Goal: Information Seeking & Learning: Learn about a topic

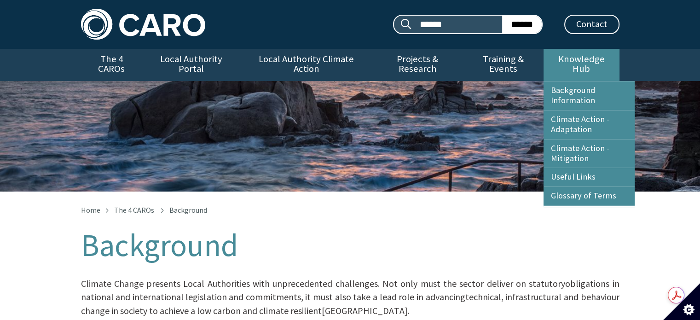
drag, startPoint x: 0, startPoint y: 0, endPoint x: 566, endPoint y: 61, distance: 569.2
click at [566, 61] on link "Knowledge Hub" at bounding box center [582, 65] width 76 height 32
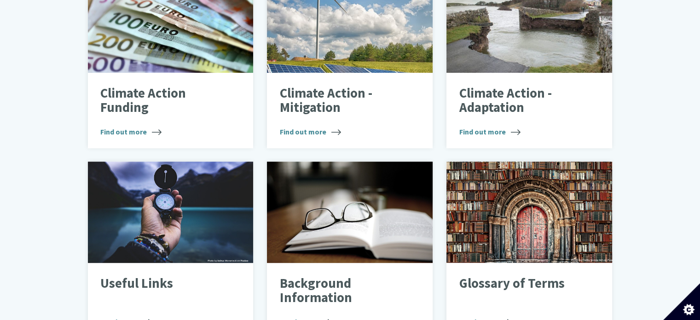
scroll to position [368, 0]
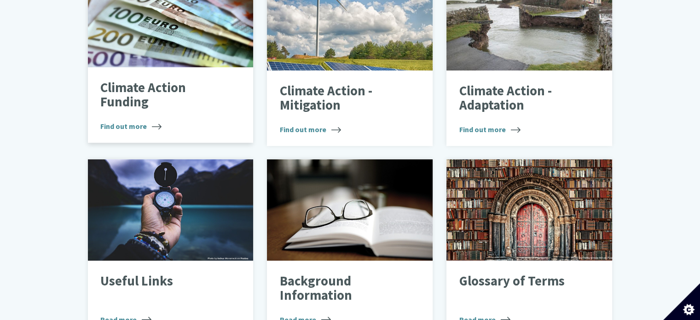
click at [138, 121] on span "Find out more" at bounding box center [130, 126] width 61 height 11
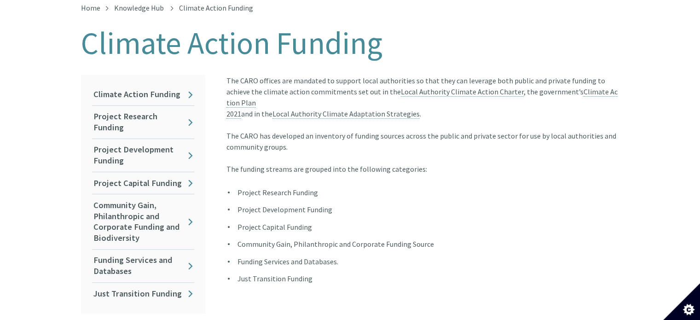
scroll to position [230, 0]
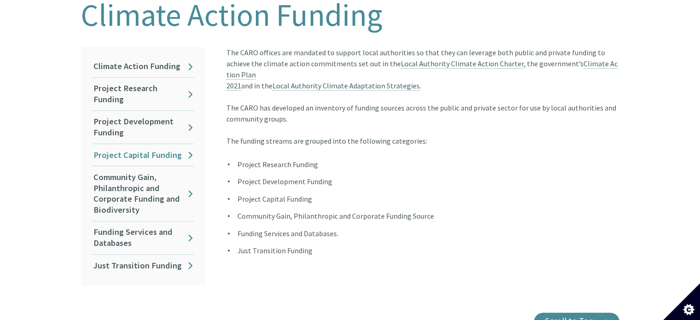
click at [166, 144] on link "Project Capital Funding" at bounding box center [143, 155] width 102 height 22
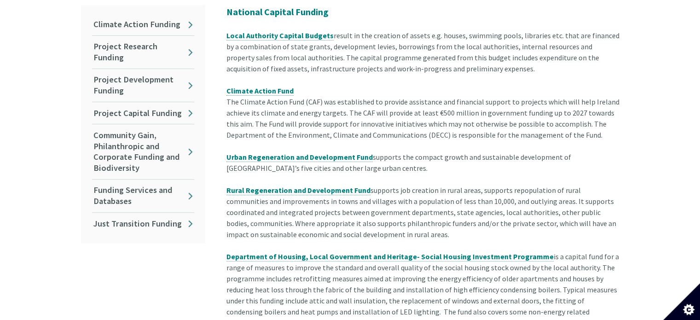
scroll to position [276, 0]
